Goal: Task Accomplishment & Management: Use online tool/utility

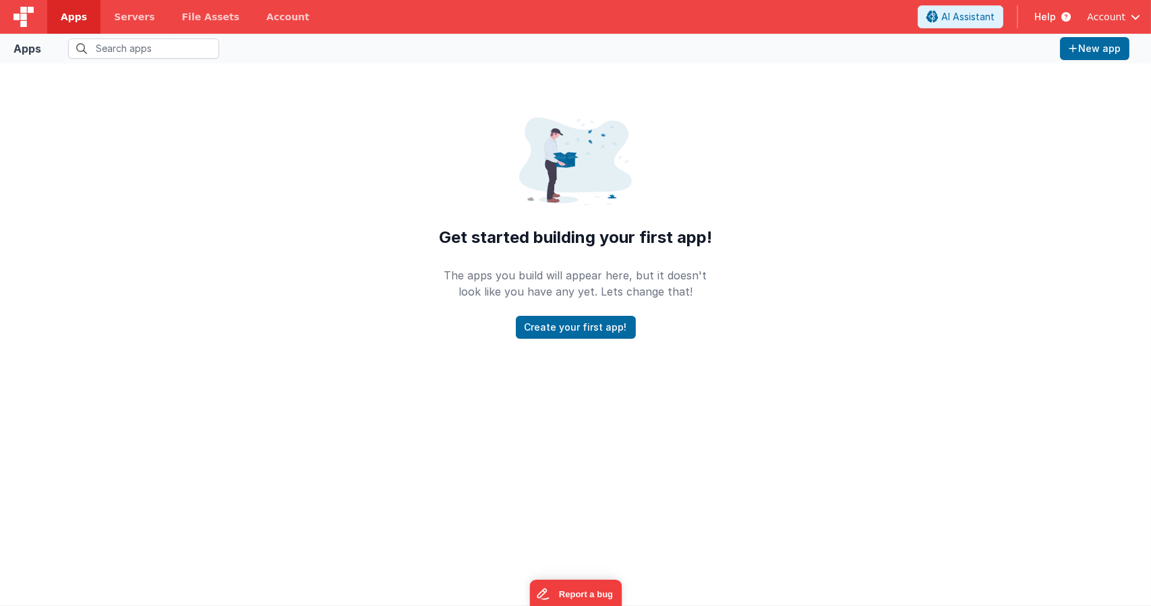
click at [79, 20] on span "Apps" at bounding box center [74, 16] width 26 height 13
click at [218, 208] on div "Get started building your first app! The apps you build will appear here, but i…" at bounding box center [575, 207] width 1151 height 289
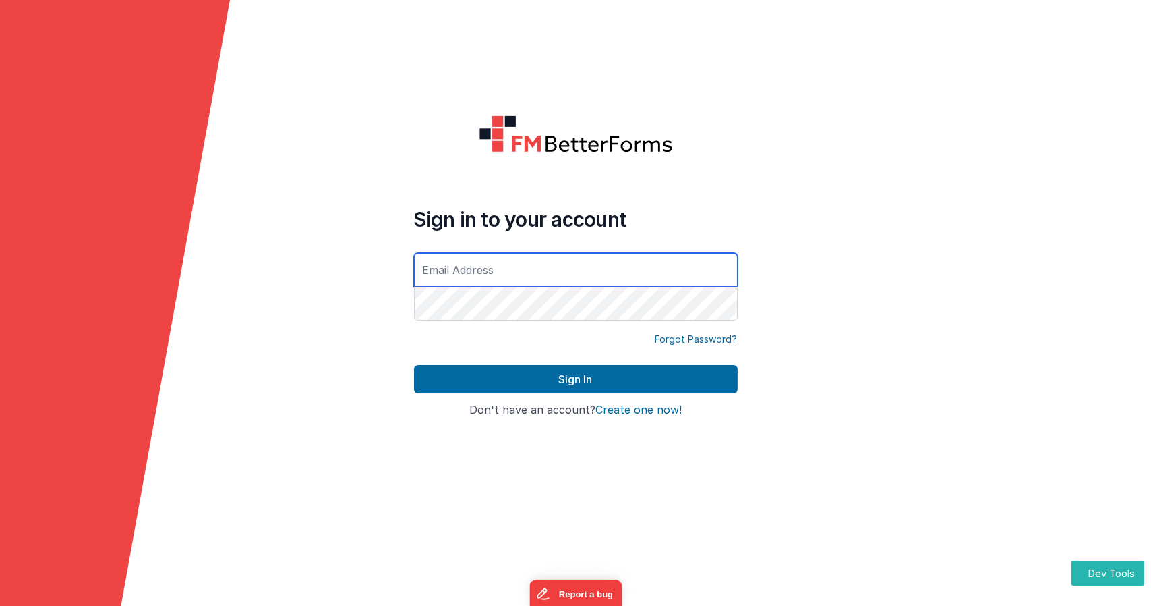
type input "[EMAIL_ADDRESS][DOMAIN_NAME]"
click at [414, 365] on button "Sign In" at bounding box center [576, 379] width 324 height 28
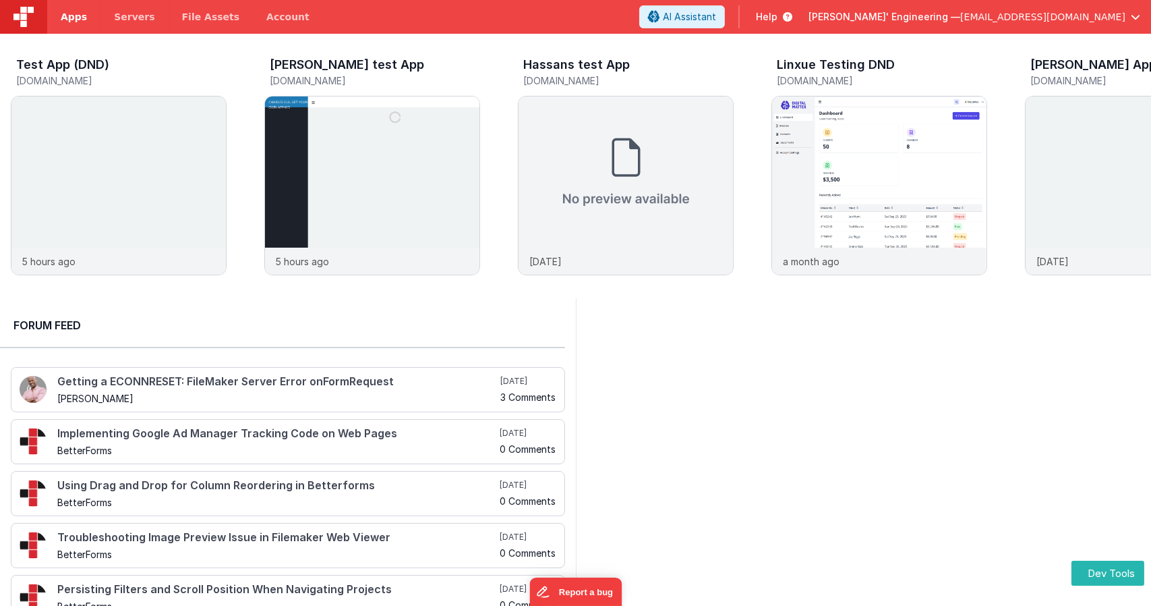
click at [69, 16] on span "Apps" at bounding box center [74, 16] width 26 height 13
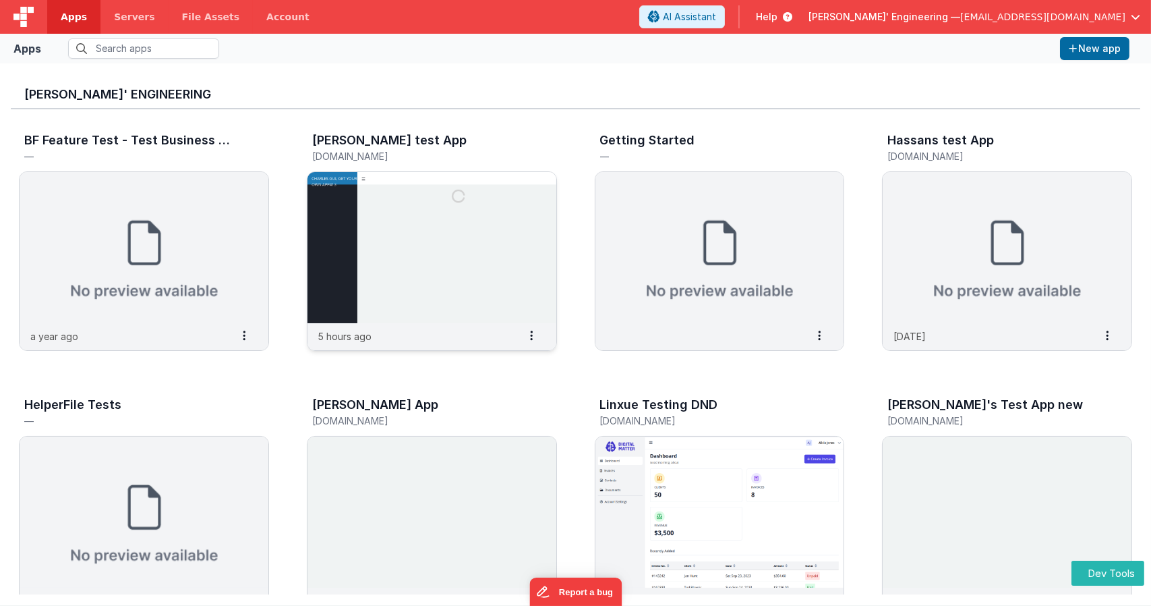
click at [407, 283] on img at bounding box center [432, 247] width 249 height 151
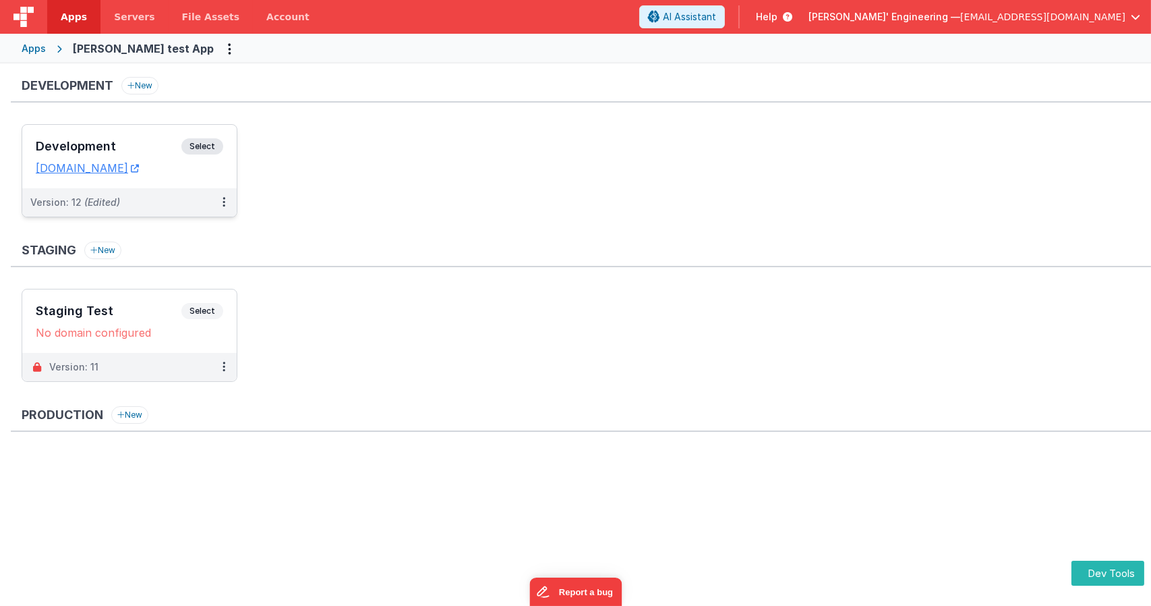
click at [210, 142] on span "Select" at bounding box center [202, 146] width 42 height 16
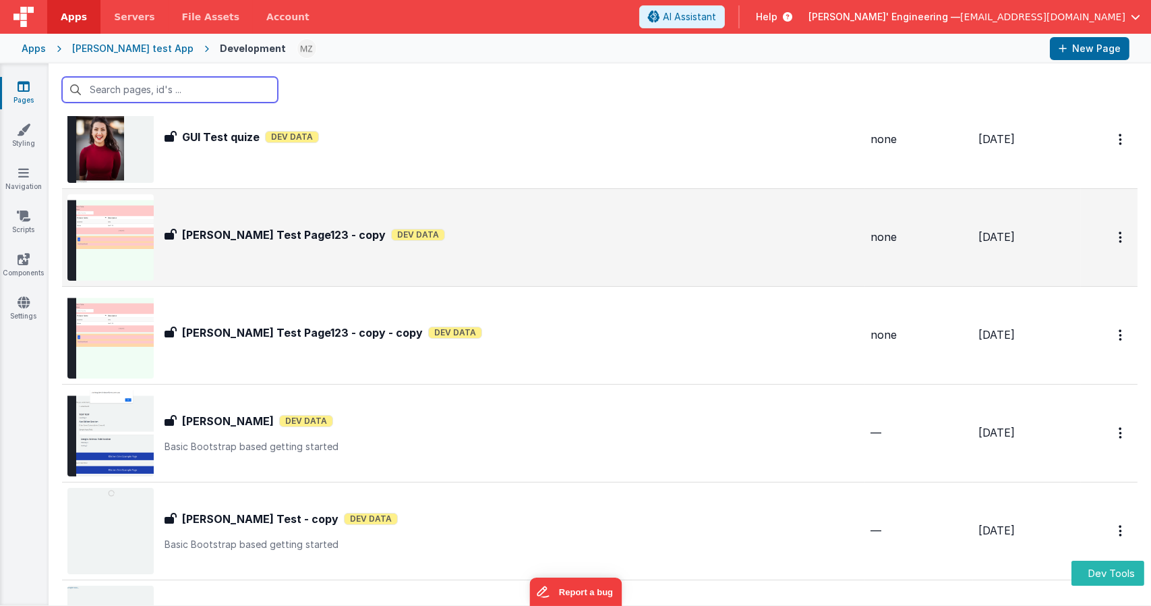
scroll to position [54, 0]
click at [280, 255] on div "[PERSON_NAME] Test Page123 - copy Mikes Test Page123 - copy Dev Data" at bounding box center [463, 237] width 793 height 86
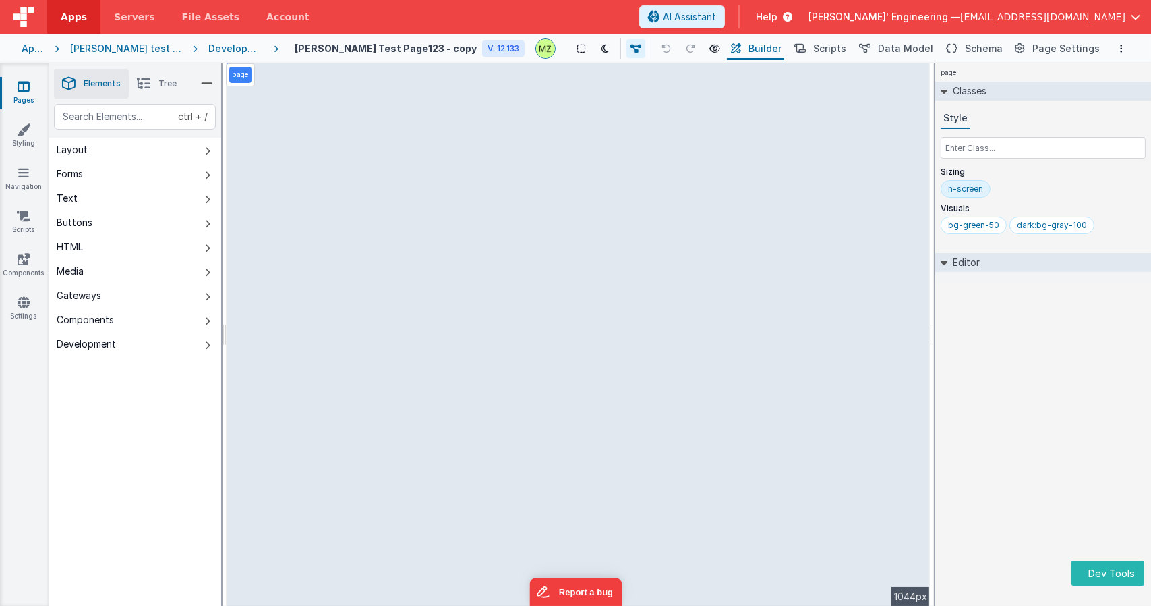
click at [151, 80] on li "Tree" at bounding box center [157, 84] width 56 height 30
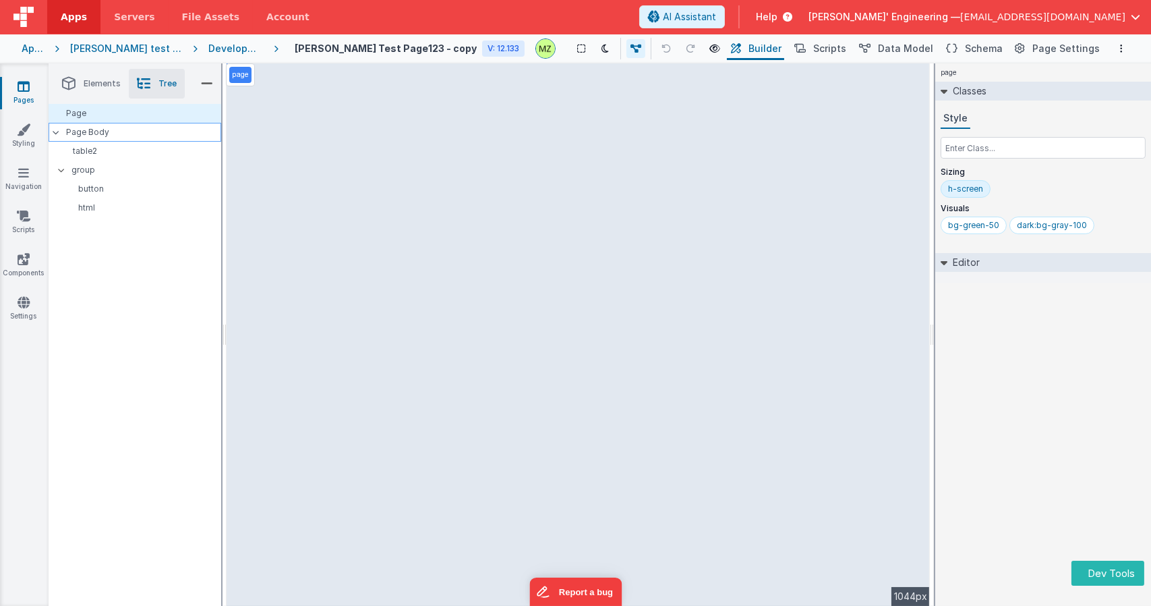
click at [120, 126] on div "Page Body" at bounding box center [135, 132] width 173 height 19
click at [92, 131] on p "Page Body" at bounding box center [144, 132] width 154 height 11
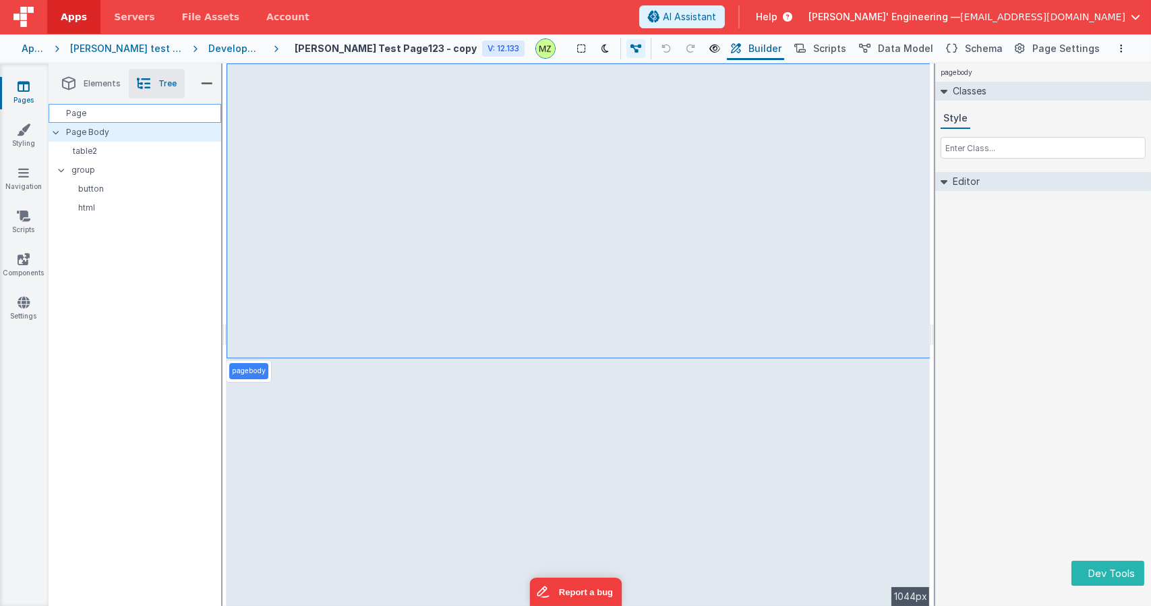
click at [103, 117] on div "Page" at bounding box center [135, 113] width 173 height 19
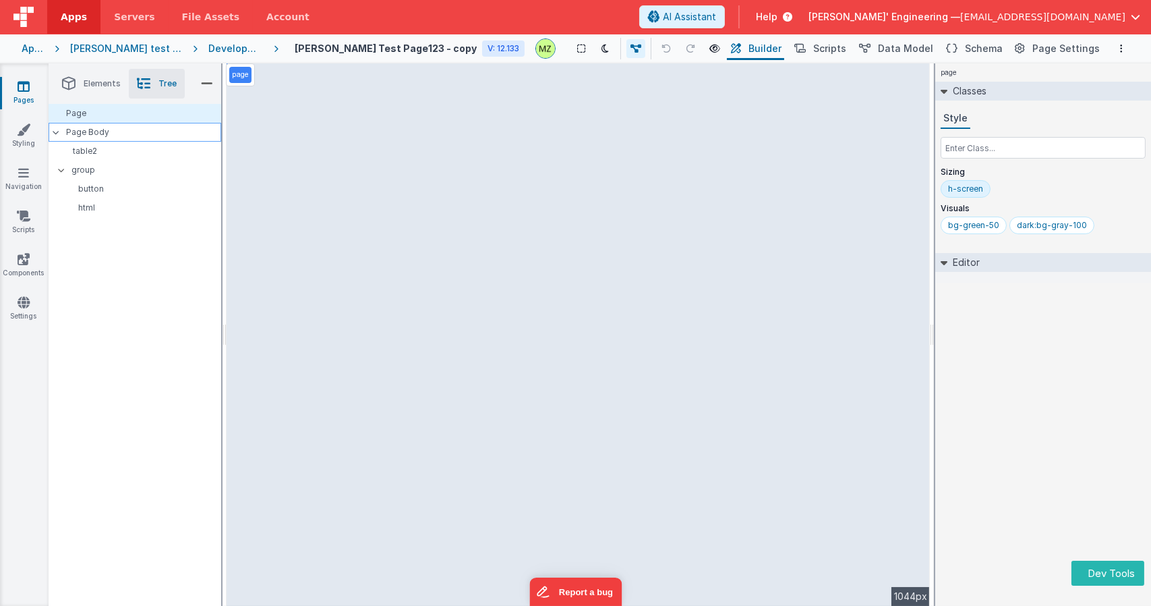
click at [96, 136] on p "Page Body" at bounding box center [144, 132] width 154 height 11
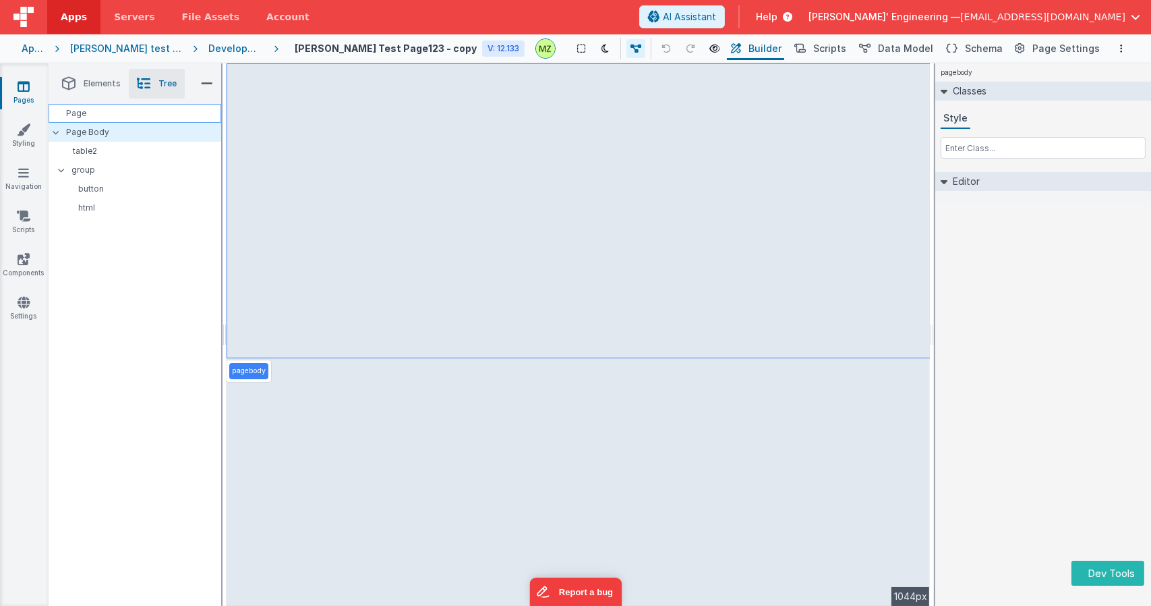
click at [94, 118] on div "Page" at bounding box center [135, 113] width 173 height 19
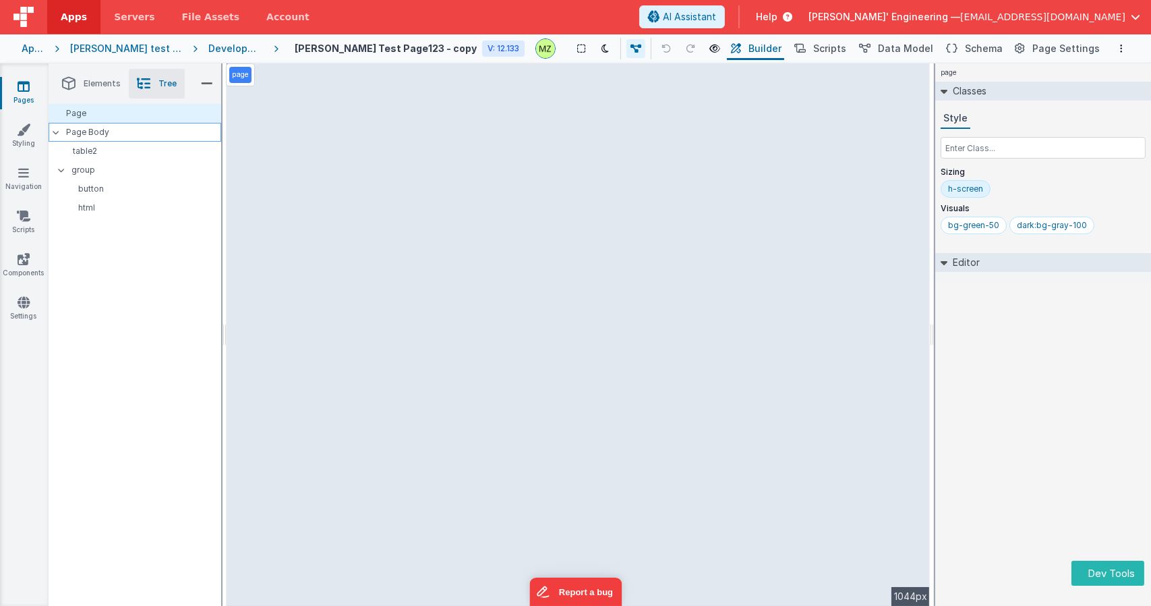
click at [92, 128] on p "Page Body" at bounding box center [144, 132] width 154 height 11
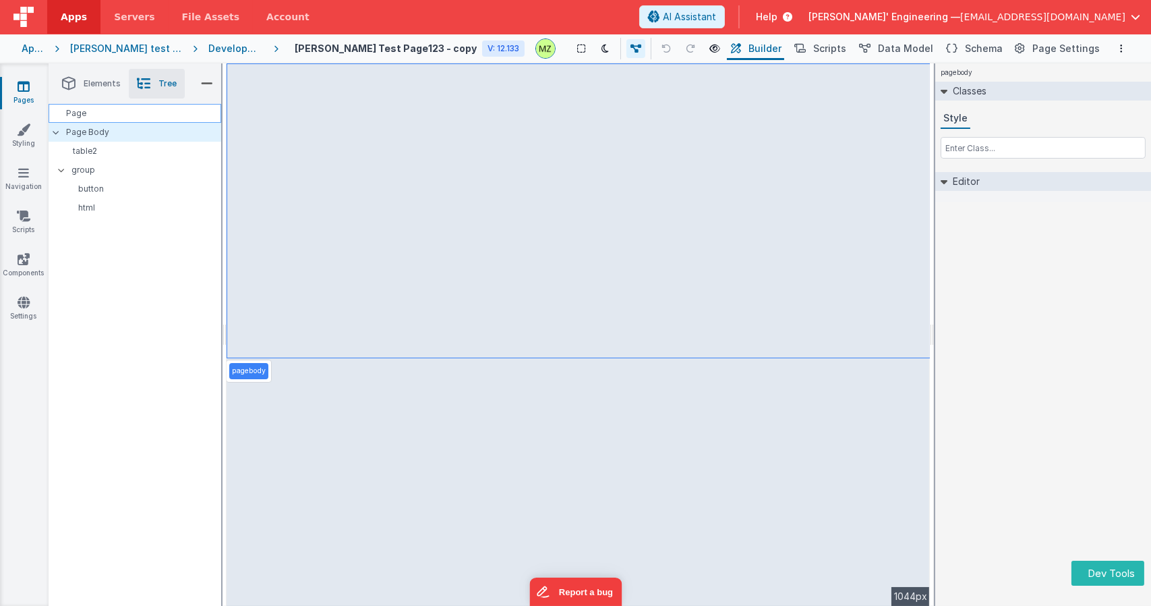
click at [173, 111] on div "Page" at bounding box center [135, 113] width 173 height 19
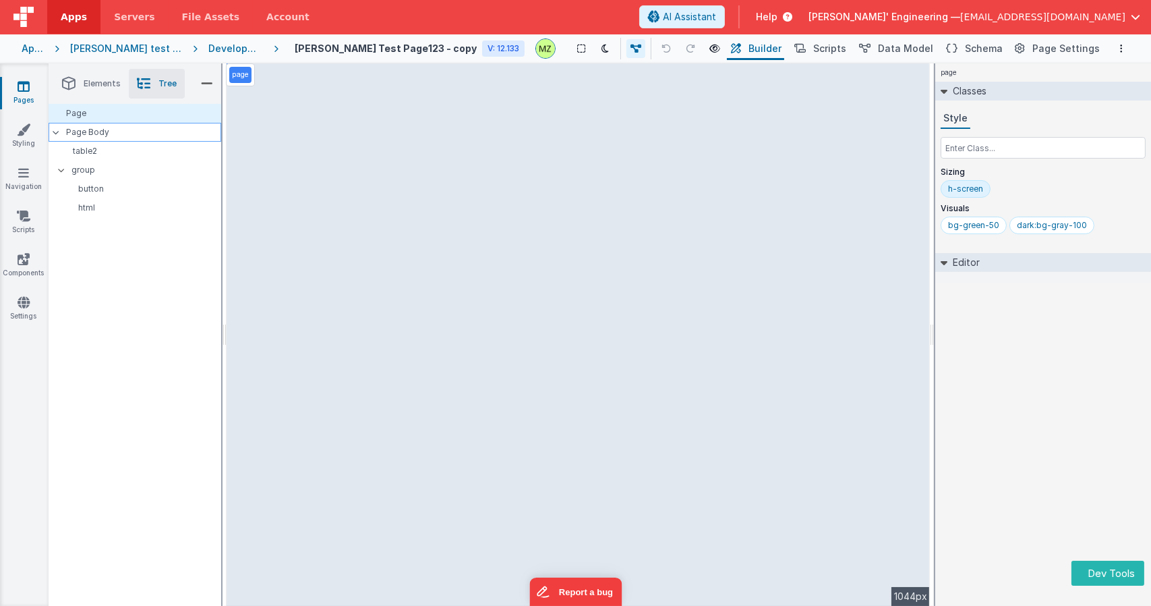
click at [76, 131] on p "Page Body" at bounding box center [144, 132] width 154 height 11
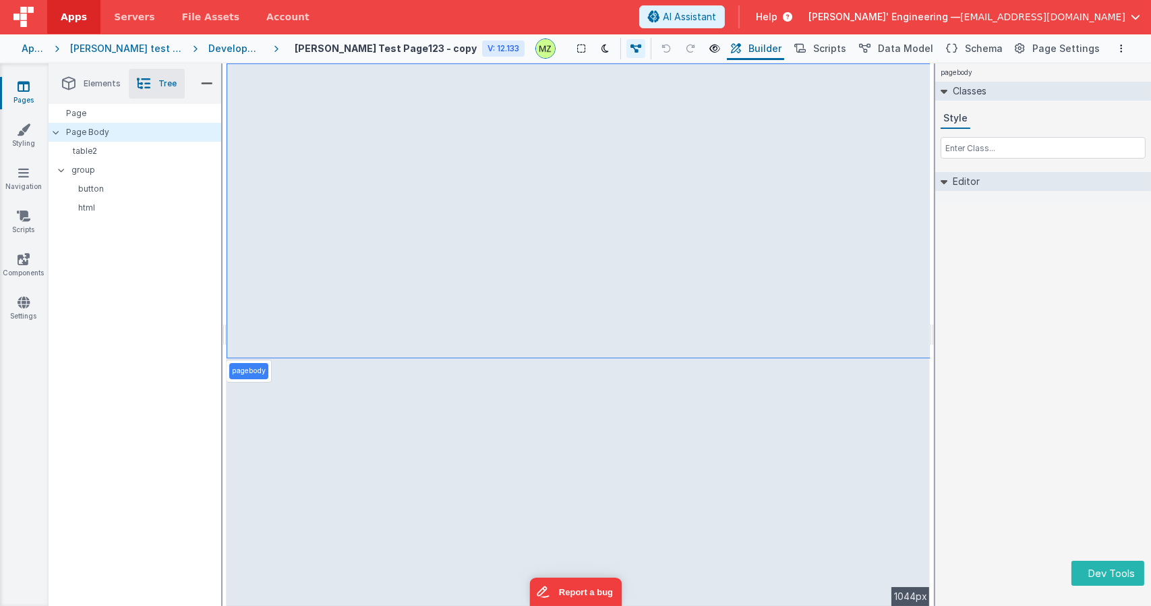
click at [985, 260] on div "pagebody Classes Style Editor DEV: Focus DEV: builderToggleConditionalCSS DEV: …" at bounding box center [1043, 334] width 216 height 542
click at [240, 47] on div "Development" at bounding box center [235, 48] width 55 height 13
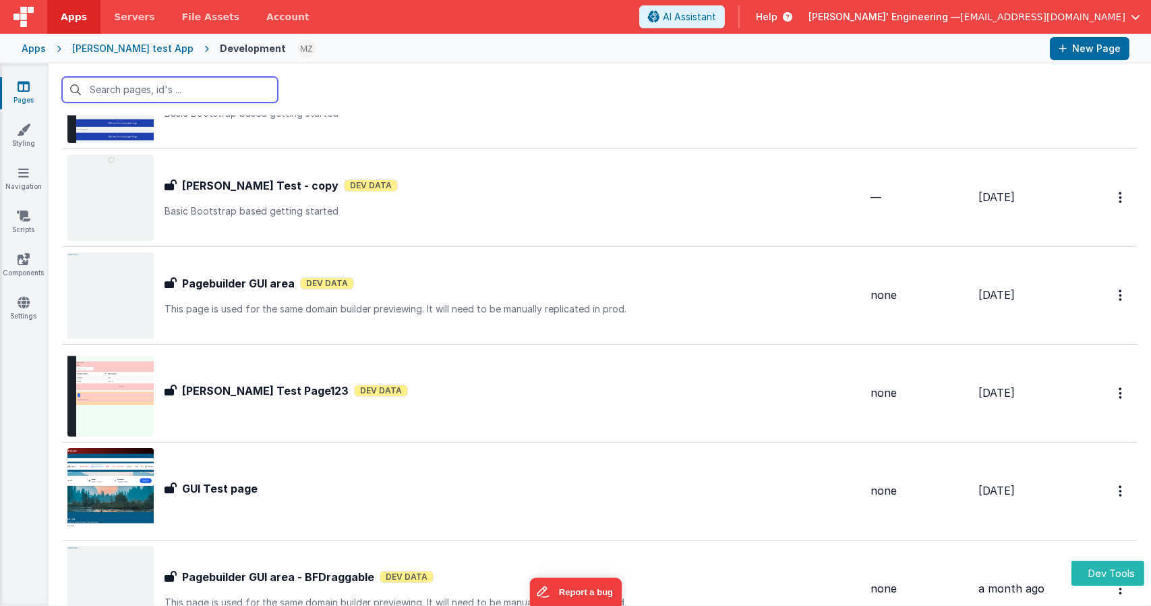
scroll to position [386, 0]
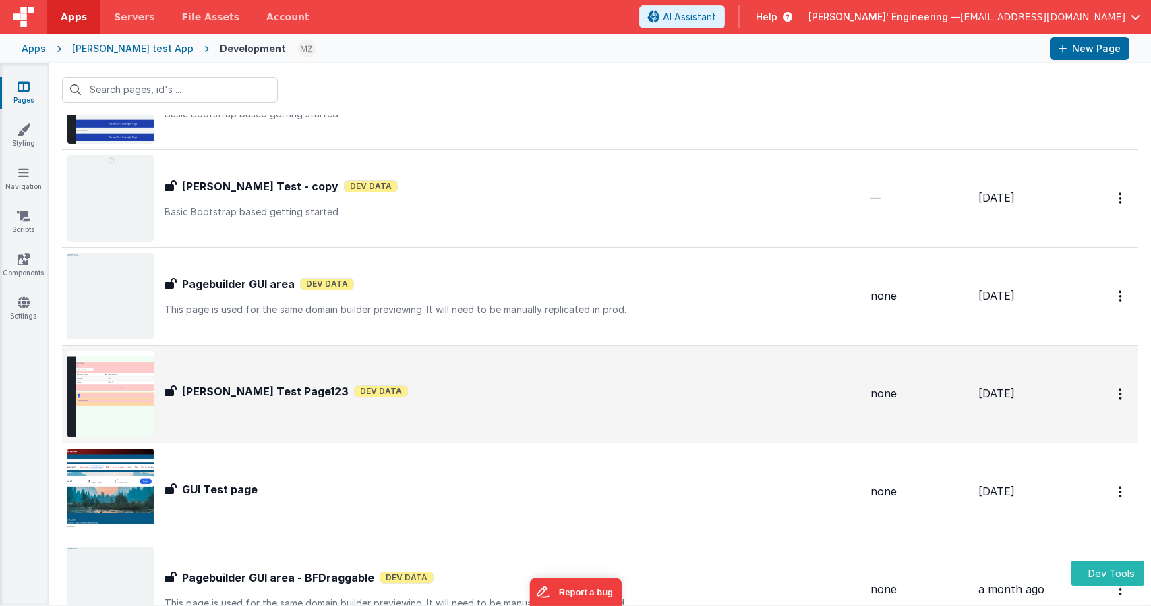
click at [238, 391] on h3 "[PERSON_NAME] Test Page123" at bounding box center [265, 391] width 167 height 16
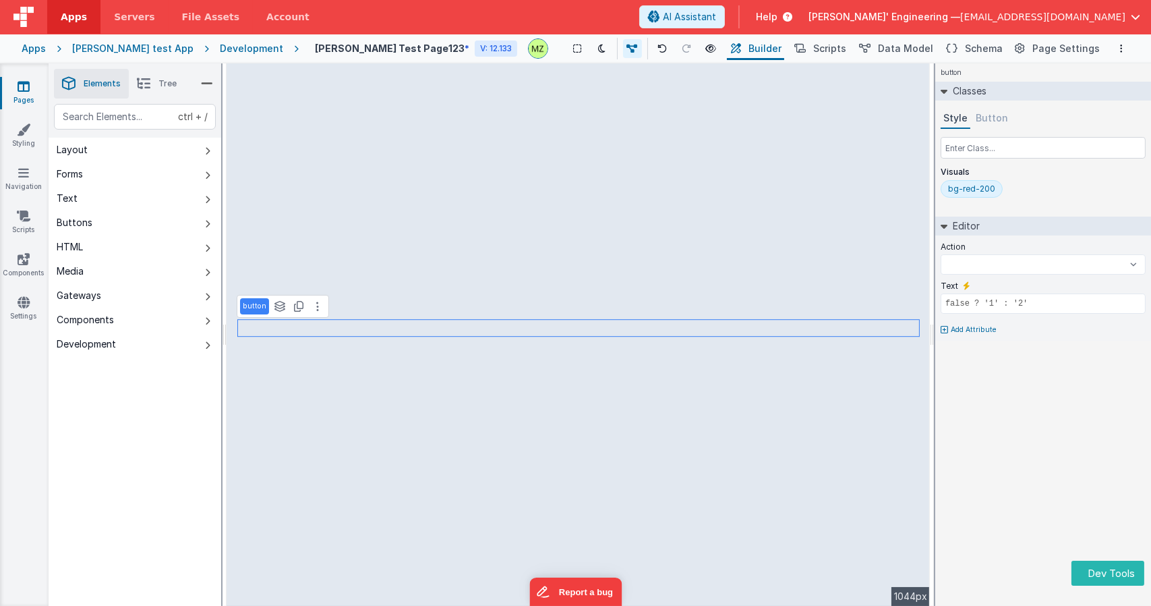
click at [167, 86] on span "Tree" at bounding box center [168, 83] width 18 height 11
select select
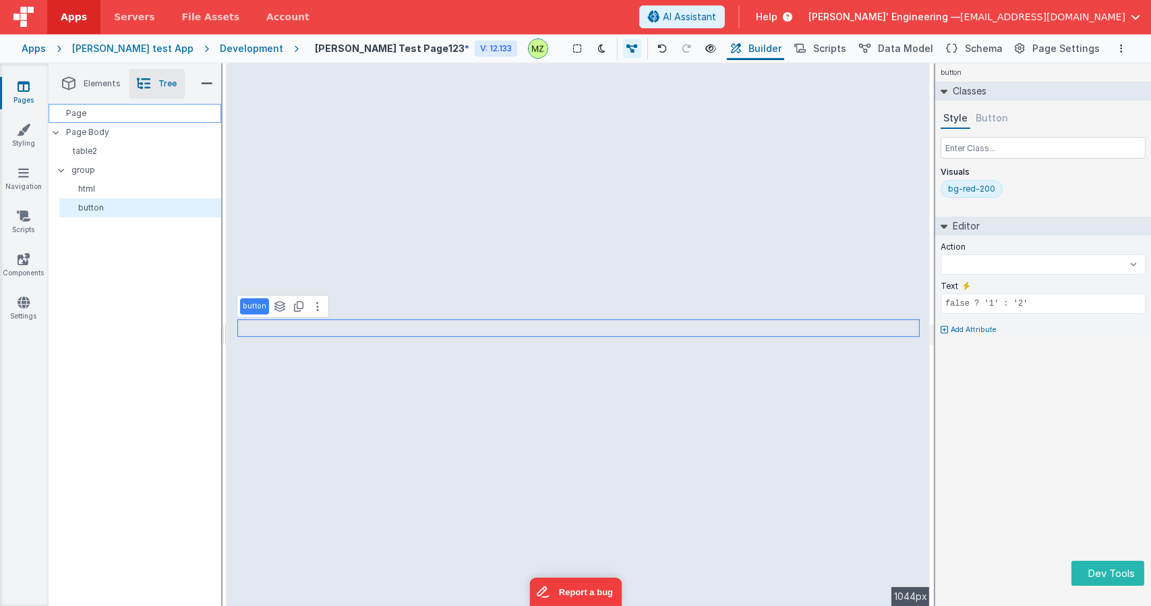
click at [113, 115] on div "Page" at bounding box center [135, 113] width 173 height 19
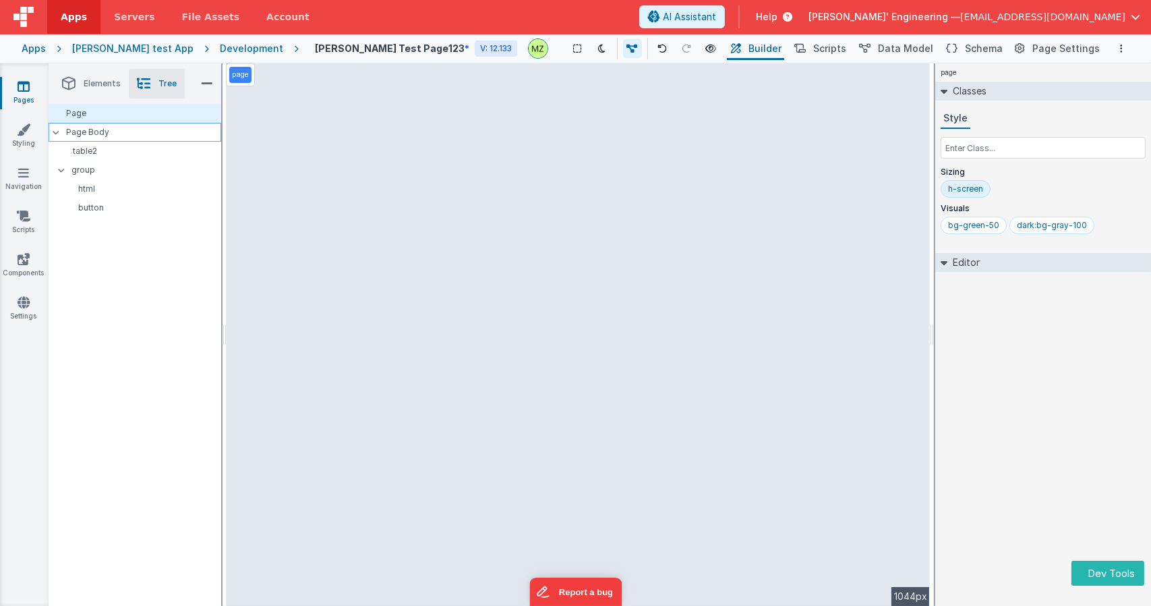
click at [102, 129] on p "Page Body" at bounding box center [144, 132] width 154 height 11
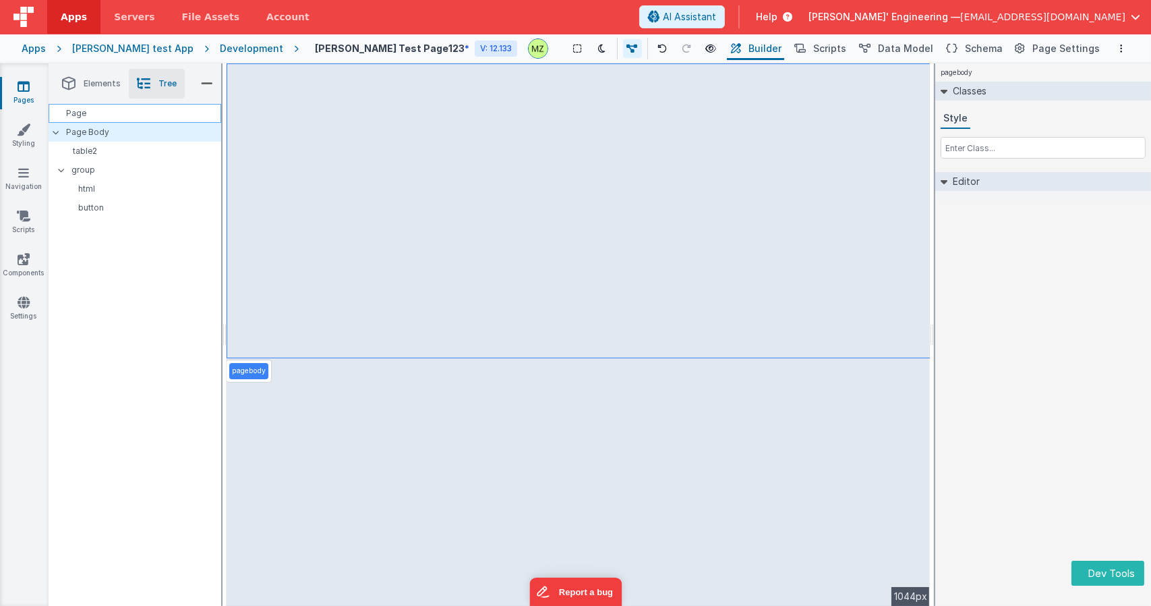
click at [100, 113] on div "Page" at bounding box center [135, 113] width 173 height 19
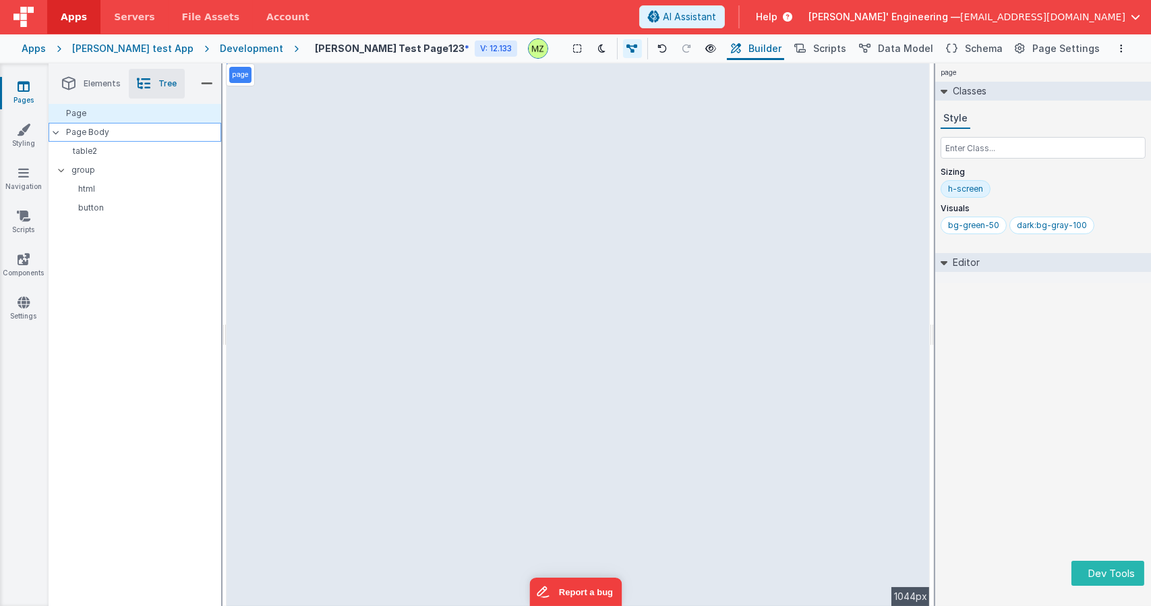
click at [100, 129] on p "Page Body" at bounding box center [144, 132] width 154 height 11
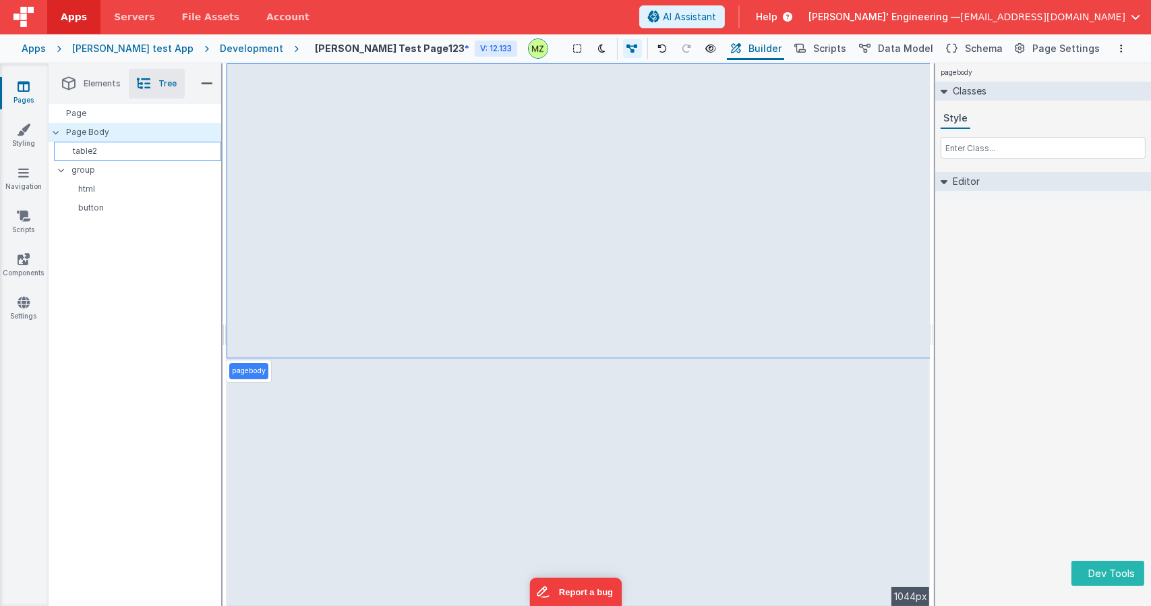
click at [107, 147] on p "table2" at bounding box center [139, 151] width 161 height 11
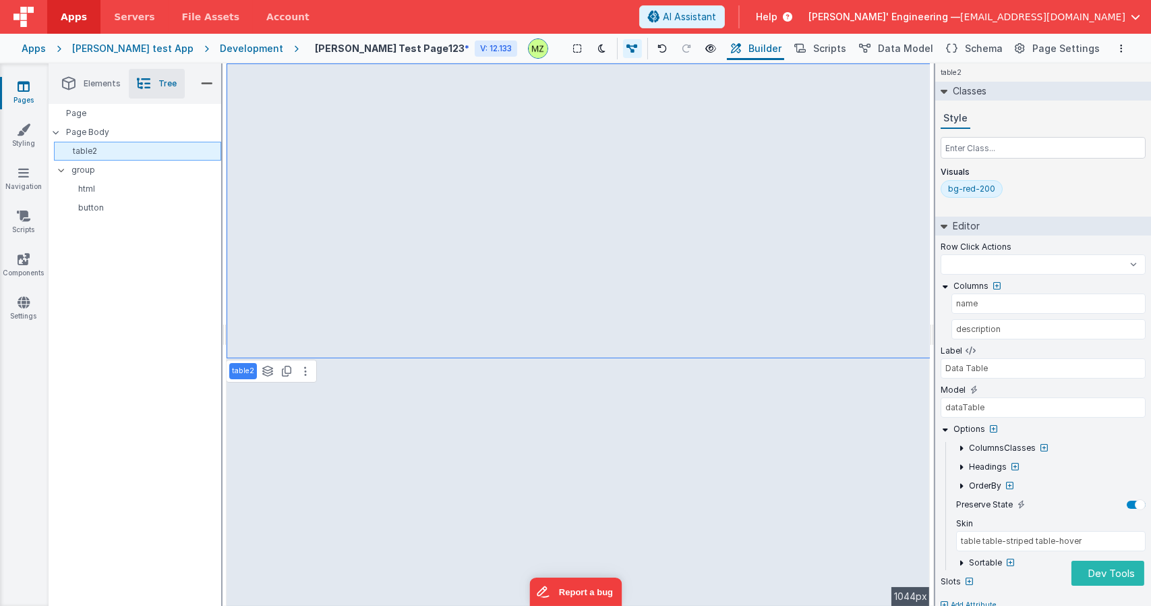
select select
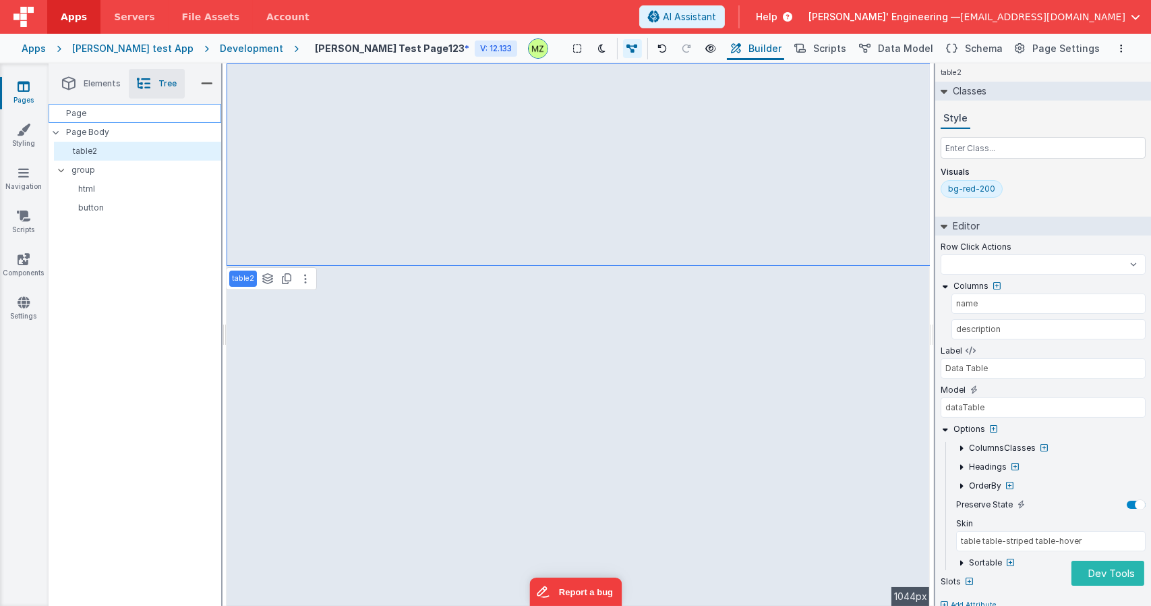
click at [93, 108] on div "Page" at bounding box center [135, 113] width 173 height 19
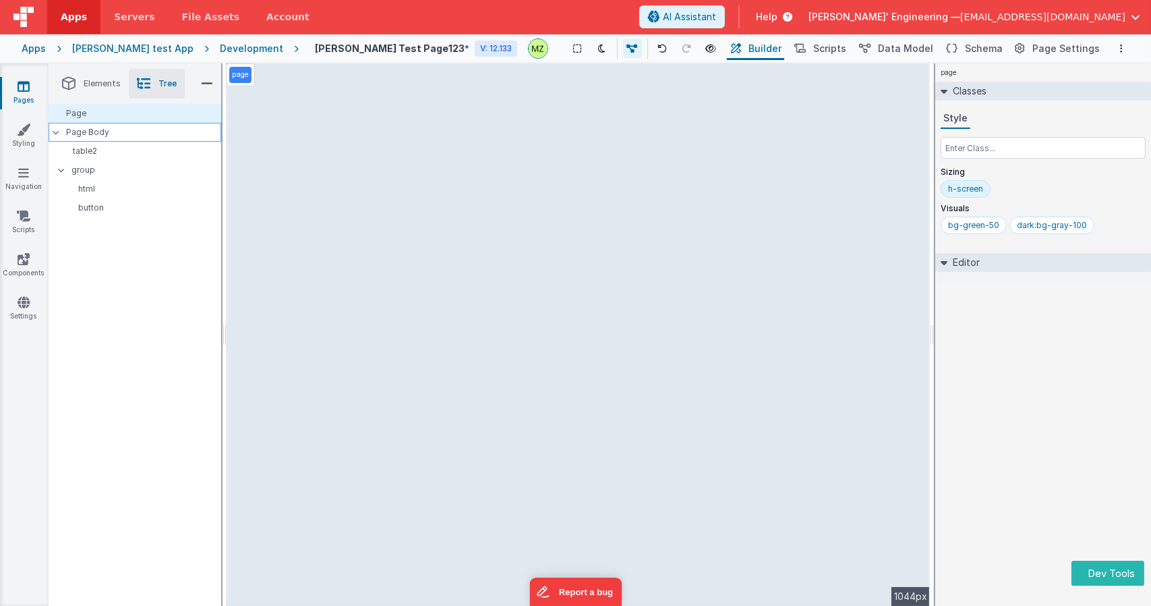
click at [88, 133] on p "Page Body" at bounding box center [144, 132] width 154 height 11
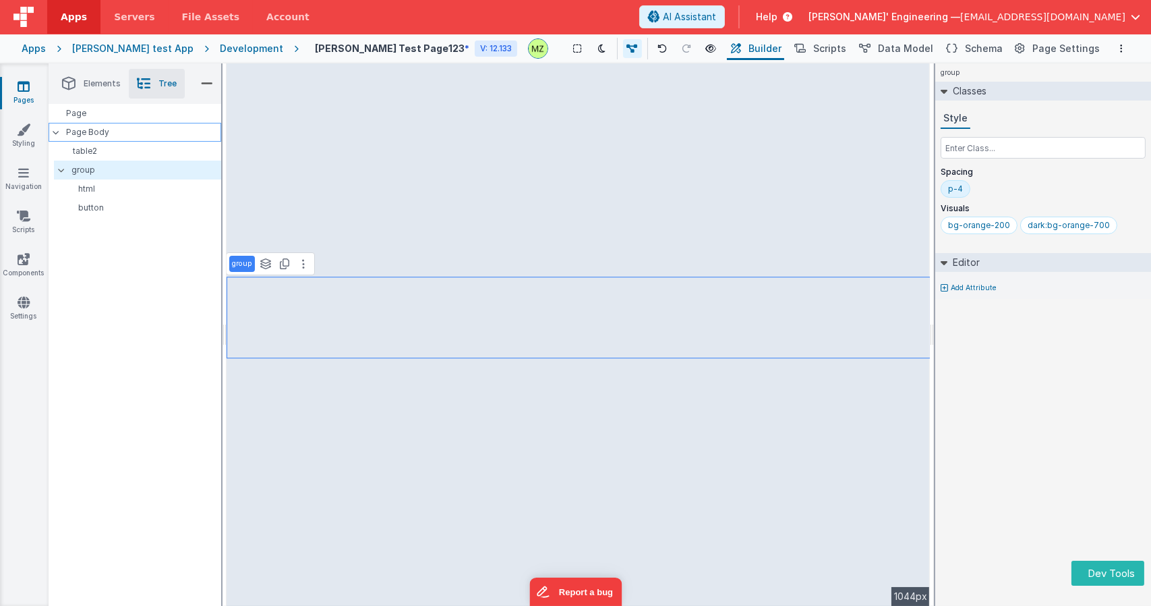
click at [150, 134] on p "Page Body" at bounding box center [144, 132] width 154 height 11
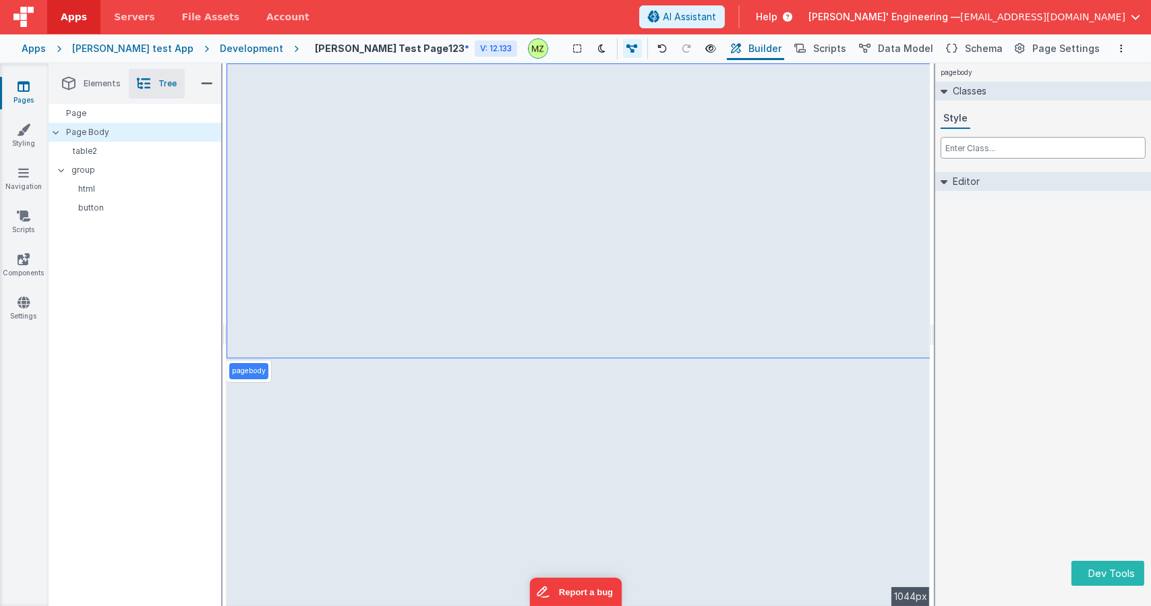
click at [947, 156] on input "text" at bounding box center [1043, 148] width 205 height 22
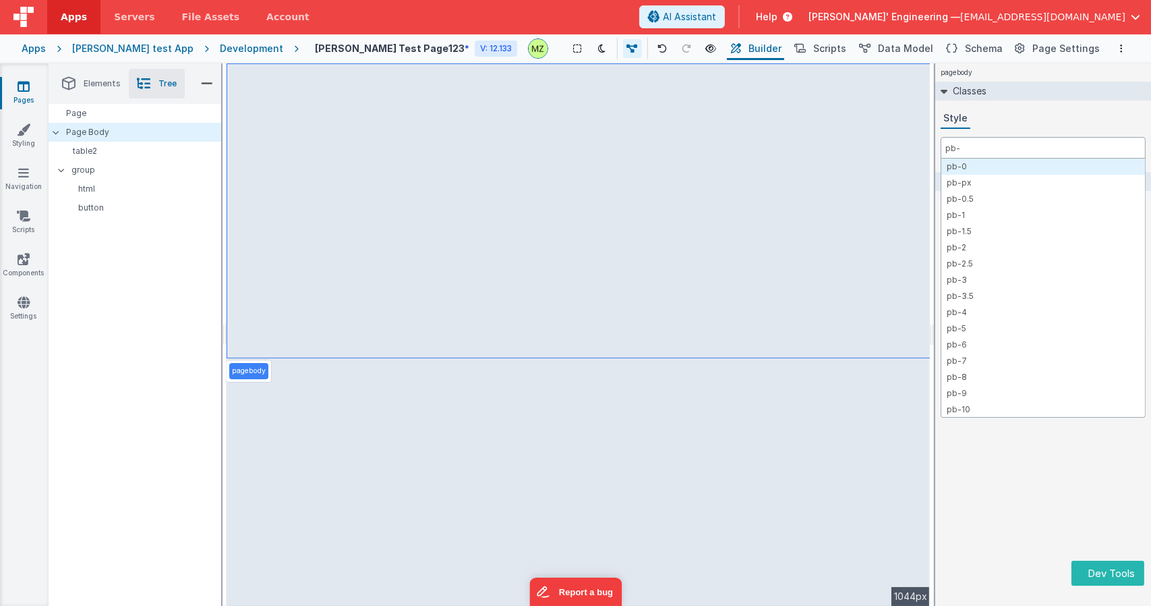
type input "pb-4"
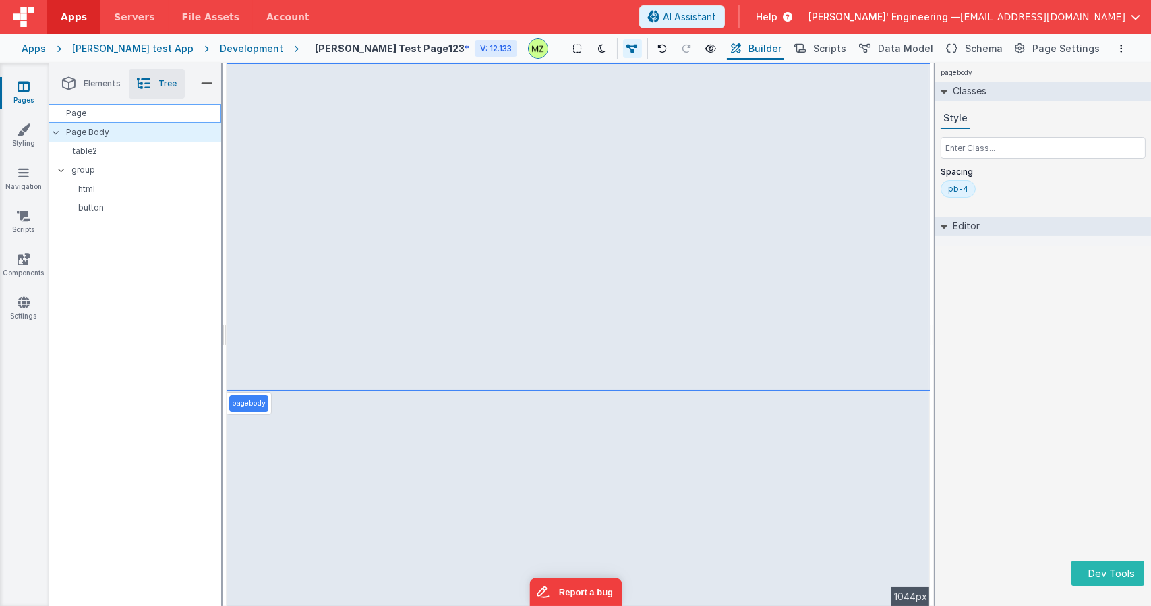
click at [119, 115] on div "Page" at bounding box center [135, 113] width 173 height 19
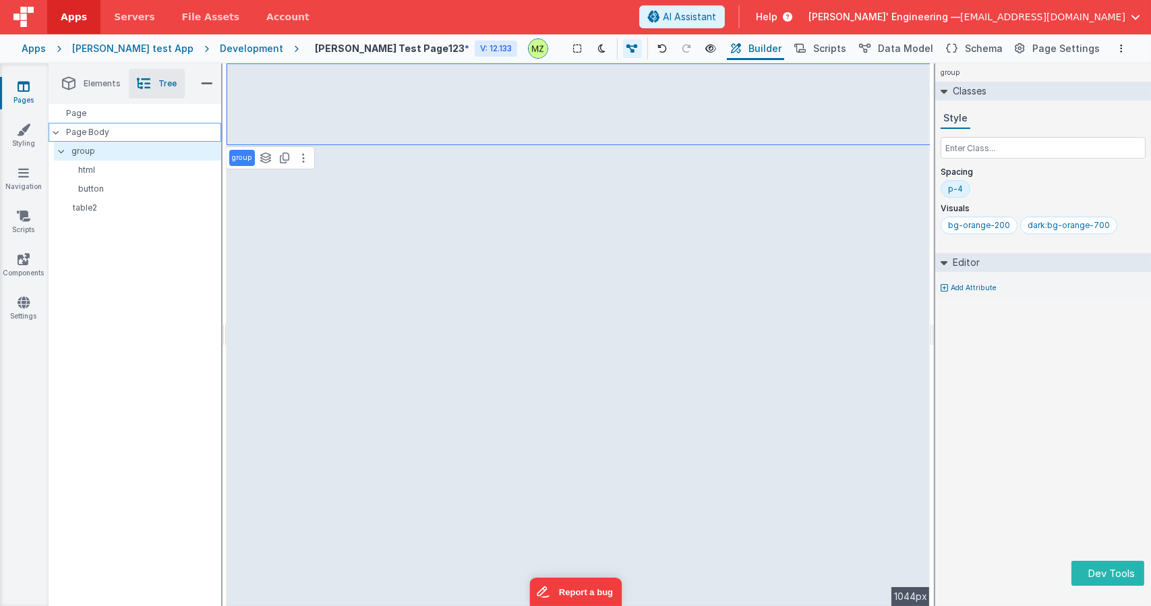
click at [100, 129] on p "Page Body" at bounding box center [144, 132] width 154 height 11
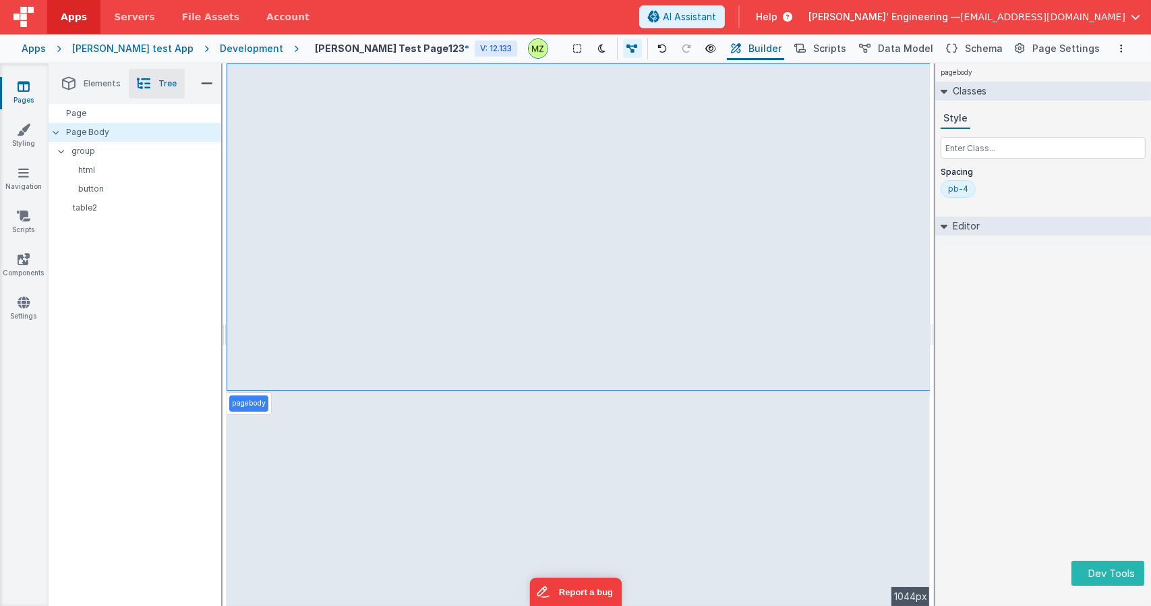
click at [103, 100] on ul "Elements Tree" at bounding box center [135, 83] width 173 height 40
click at [95, 110] on div "Page" at bounding box center [135, 113] width 173 height 19
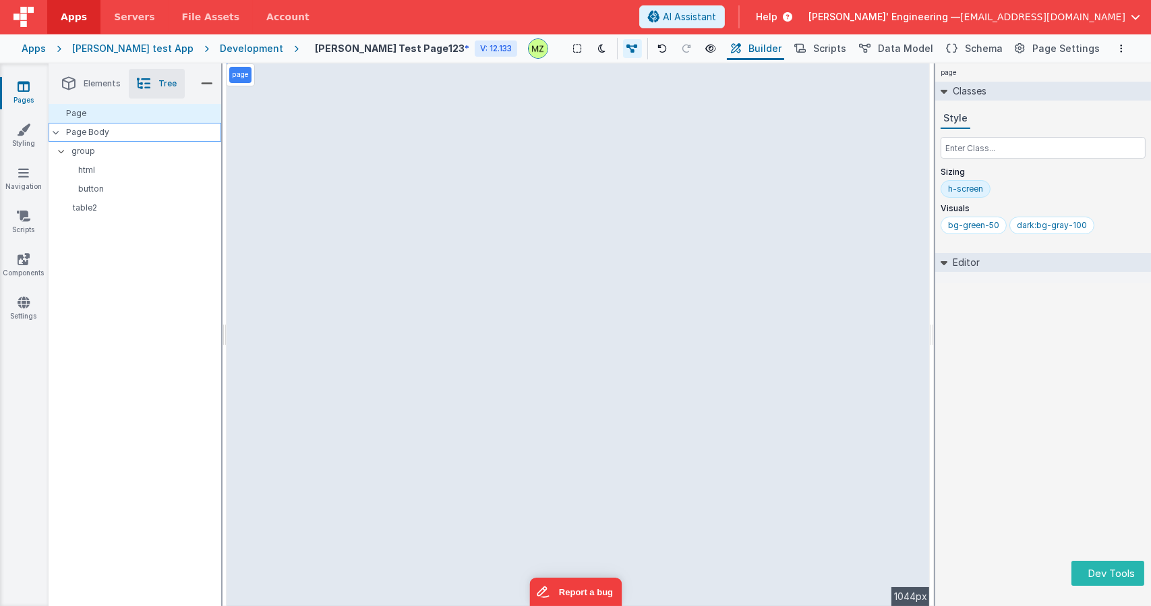
click at [92, 127] on p "Page Body" at bounding box center [144, 132] width 154 height 11
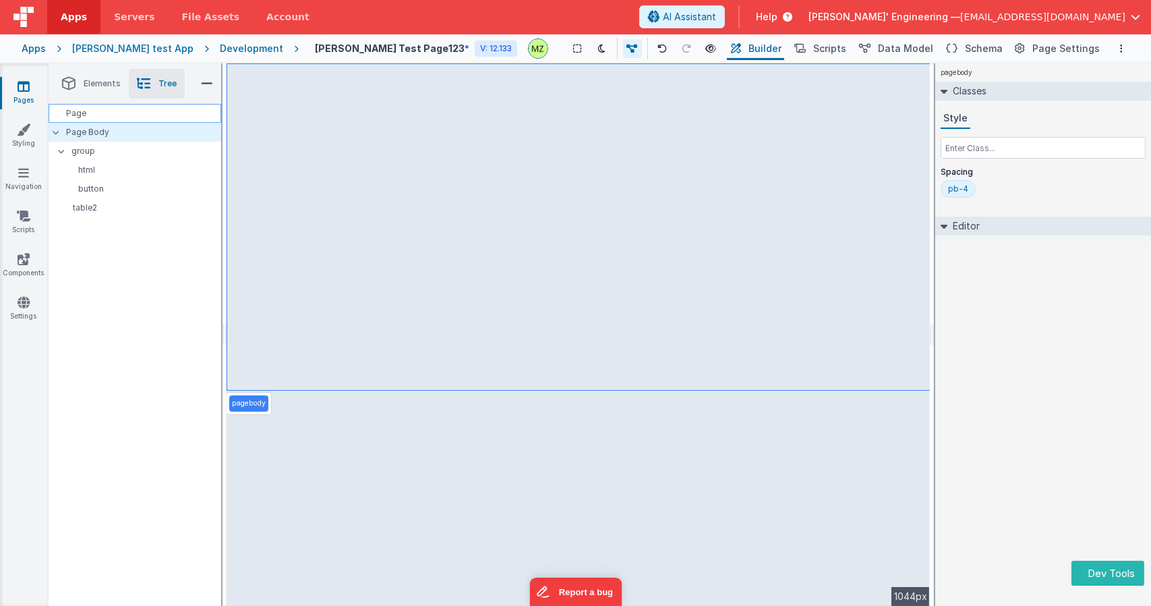
click at [146, 111] on div "Page" at bounding box center [135, 113] width 173 height 19
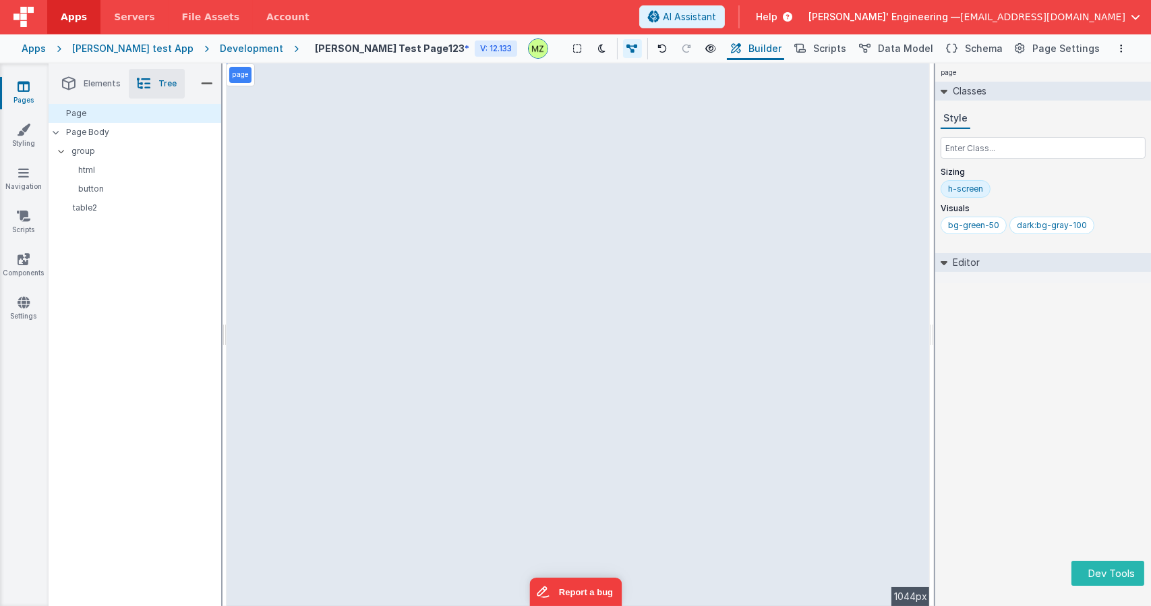
click at [106, 88] on span "Elements" at bounding box center [102, 83] width 37 height 11
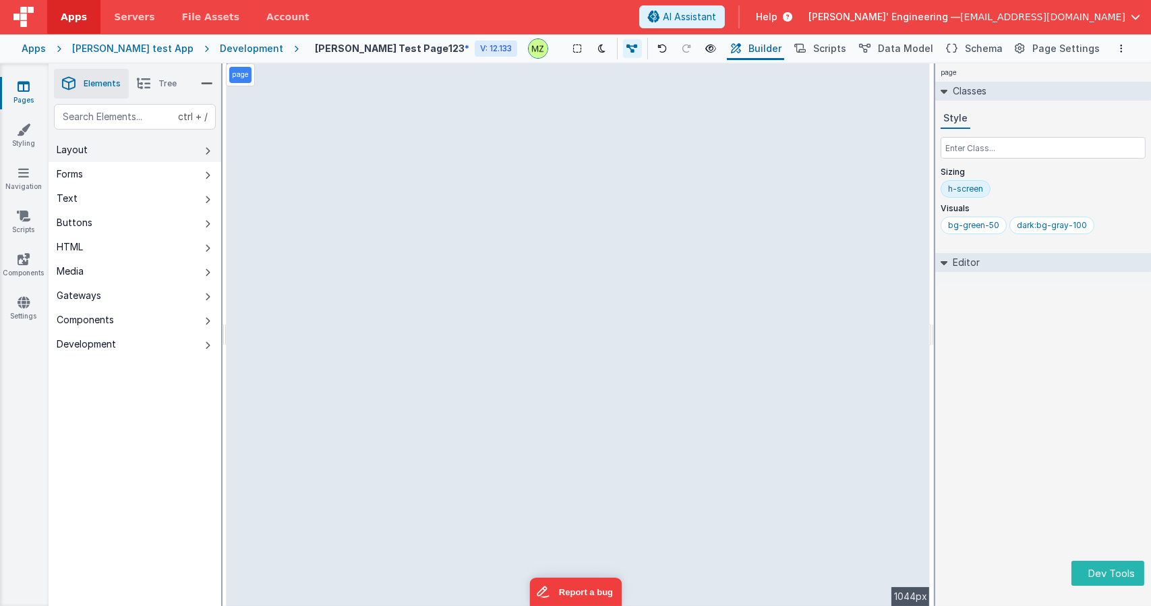
click at [105, 146] on button "Layout" at bounding box center [135, 150] width 173 height 24
click at [156, 154] on button "Layout" at bounding box center [135, 150] width 173 height 24
